Goal: Information Seeking & Learning: Learn about a topic

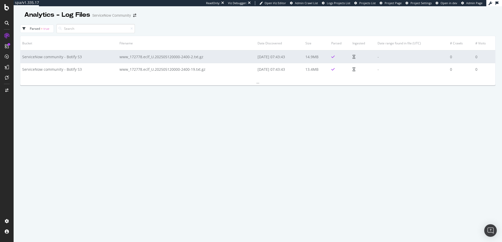
click at [127, 59] on td "www_172778.eclf_U.202505120000-2400-2.txt.gz" at bounding box center [187, 56] width 138 height 13
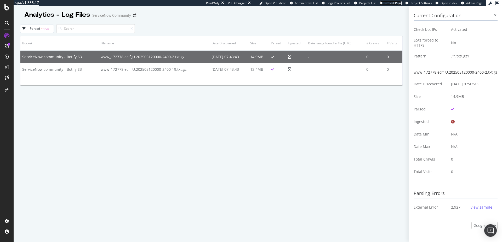
click at [394, 5] on link "Project Page" at bounding box center [390, 3] width 22 height 4
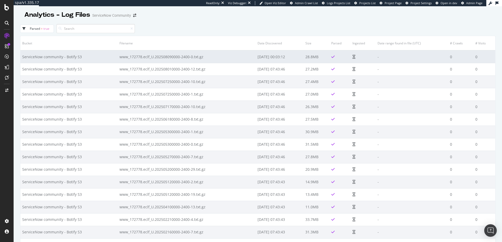
click at [178, 58] on td "www_172778.eclf_U.202508090000-2400-0.txt.gz" at bounding box center [187, 56] width 138 height 13
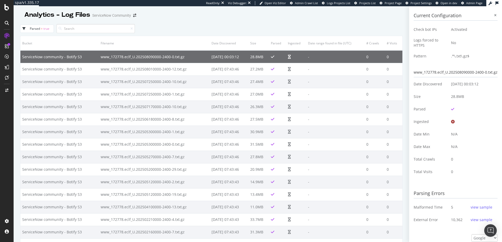
scroll to position [2, 0]
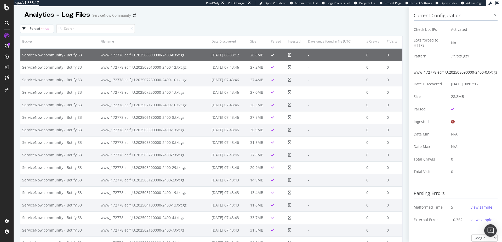
click at [473, 209] on div "view sample" at bounding box center [481, 207] width 22 height 5
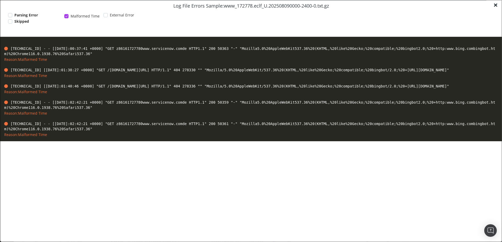
click at [497, 5] on span "×" at bounding box center [495, 4] width 4 height 11
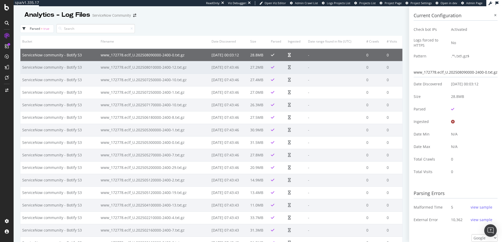
click at [249, 67] on td "27.2MB" at bounding box center [258, 67] width 21 height 13
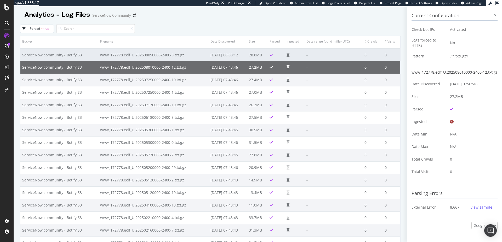
click at [349, 57] on td "-" at bounding box center [333, 55] width 58 height 13
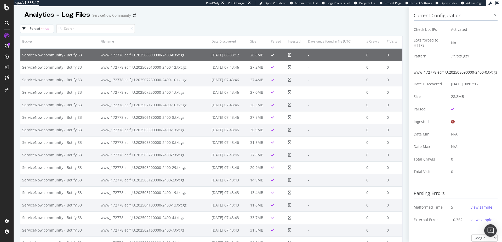
click at [478, 218] on div "view sample" at bounding box center [481, 219] width 22 height 5
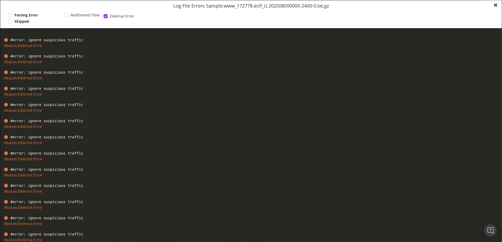
click at [497, 6] on div "× Close Log File Errors Sample: www_172778.eclf_U.202508090000-2400-0.txt.gz Pa…" at bounding box center [250, 14] width 501 height 28
click at [494, 5] on span "×" at bounding box center [495, 4] width 4 height 11
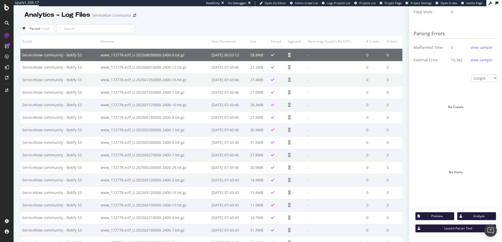
scroll to position [0, 0]
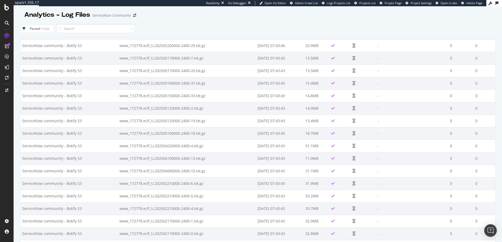
scroll to position [378, 0]
